Goal: Information Seeking & Learning: Learn about a topic

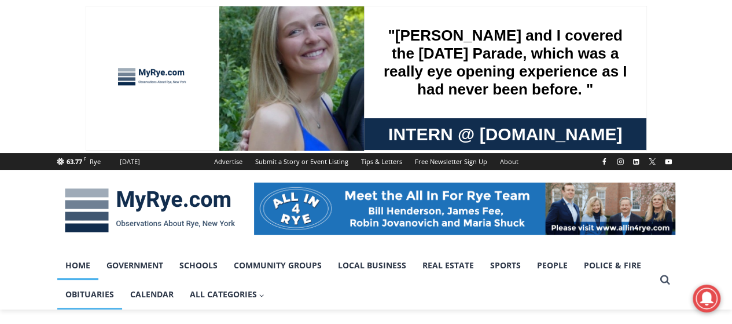
click at [89, 298] on link "Obituaries" at bounding box center [89, 294] width 65 height 29
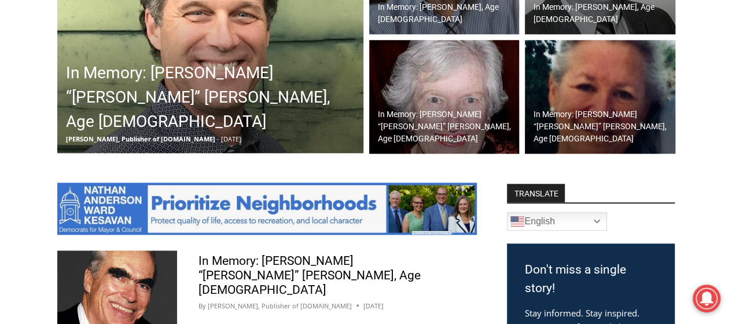
scroll to position [501, 0]
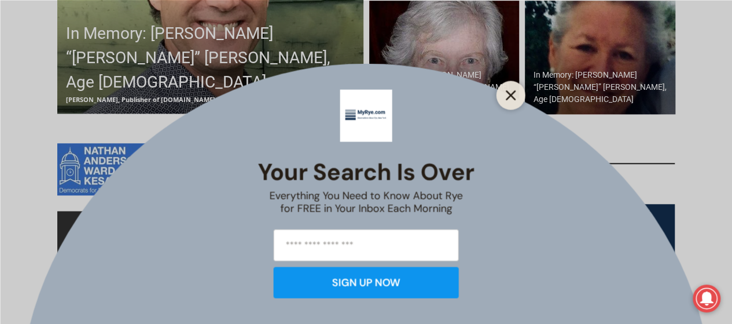
click at [517, 93] on button "Close" at bounding box center [511, 95] width 16 height 16
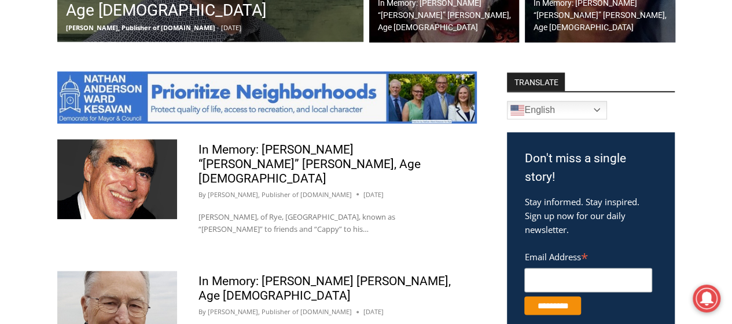
scroll to position [559, 0]
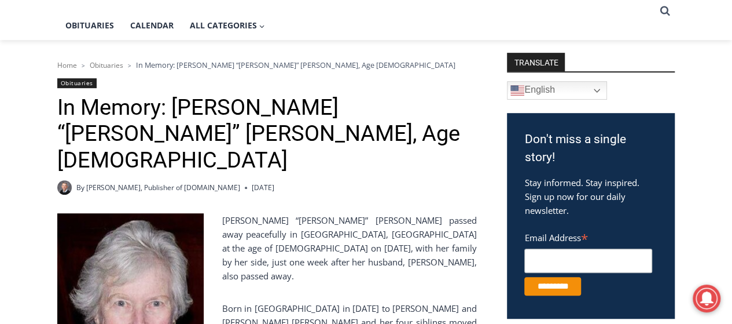
scroll to position [328, 0]
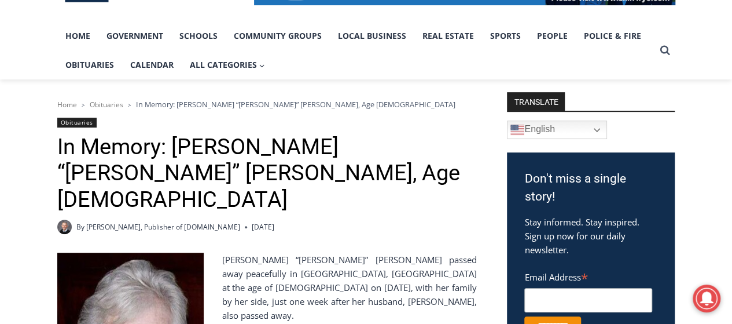
scroll to position [232, 0]
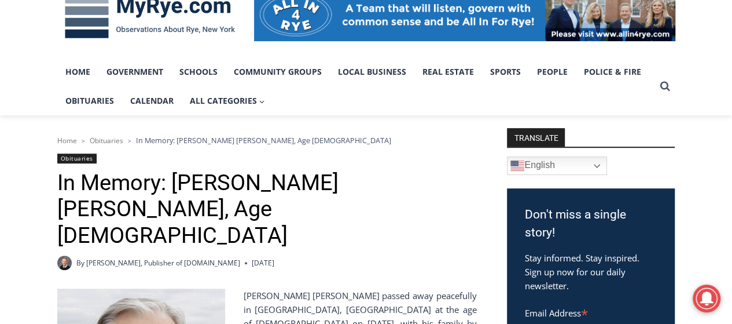
scroll to position [96, 0]
